Goal: Obtain resource: Download file/media

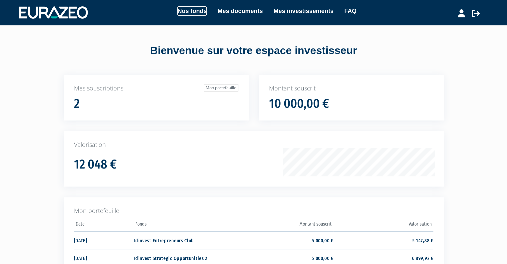
click at [197, 8] on link "Nos fonds" at bounding box center [191, 10] width 29 height 9
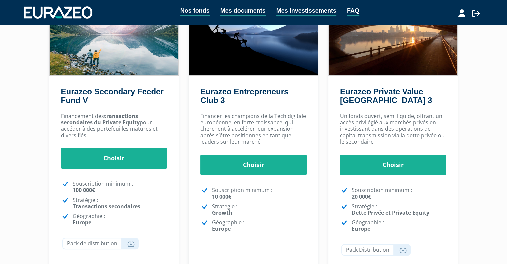
scroll to position [79, 0]
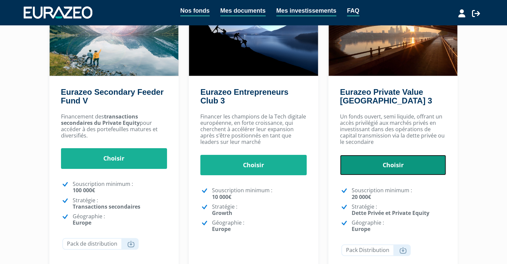
click at [414, 166] on link "Choisir" at bounding box center [393, 165] width 106 height 21
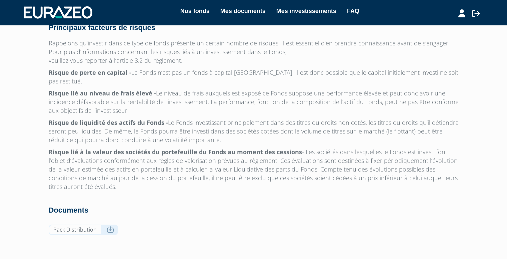
scroll to position [2064, 0]
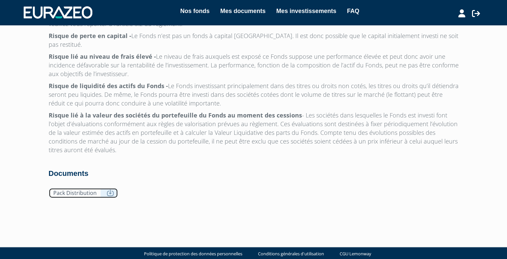
click at [110, 189] on icon at bounding box center [110, 192] width 7 height 7
